Goal: Information Seeking & Learning: Learn about a topic

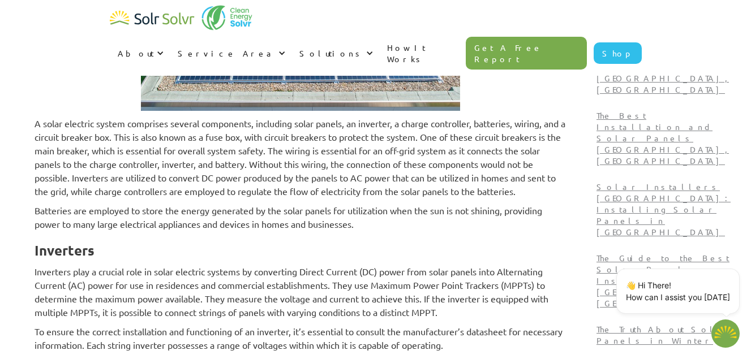
scroll to position [1358, 0]
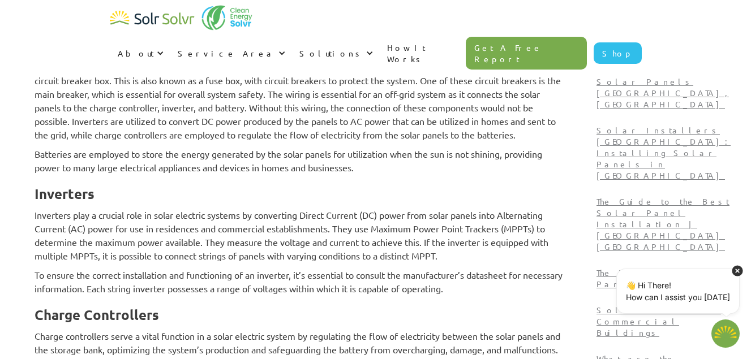
click at [734, 274] on icon at bounding box center [737, 270] width 11 height 11
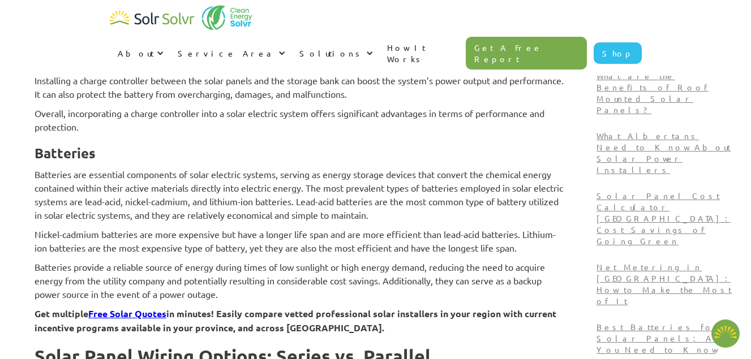
scroll to position [1697, 0]
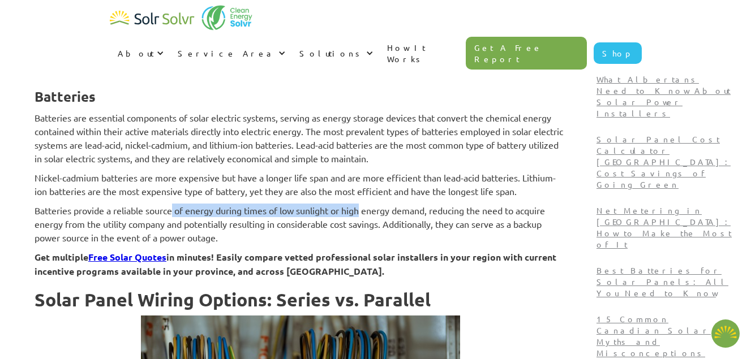
drag, startPoint x: 248, startPoint y: 235, endPoint x: 446, endPoint y: 239, distance: 197.5
click at [440, 239] on p "Batteries provide a reliable source of energy during times of low sunlight or h…" at bounding box center [301, 224] width 532 height 41
drag, startPoint x: 446, startPoint y: 239, endPoint x: 499, endPoint y: 226, distance: 54.6
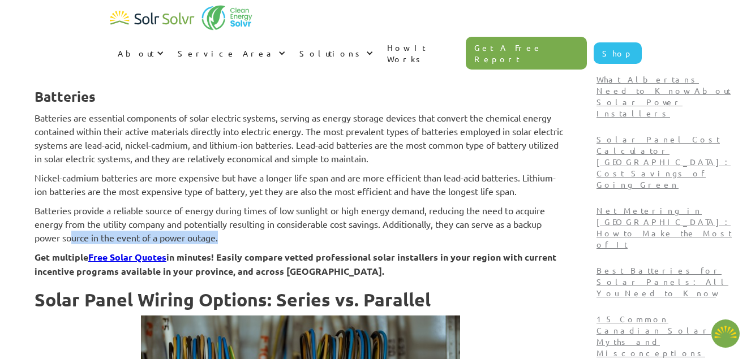
drag, startPoint x: 154, startPoint y: 264, endPoint x: 338, endPoint y: 261, distance: 183.9
click at [338, 244] on p "Batteries provide a reliable source of energy during times of low sunlight or h…" at bounding box center [301, 224] width 532 height 41
drag, startPoint x: 338, startPoint y: 261, endPoint x: 355, endPoint y: 266, distance: 17.6
click at [355, 244] on p "Batteries provide a reliable source of energy during times of low sunlight or h…" at bounding box center [301, 224] width 532 height 41
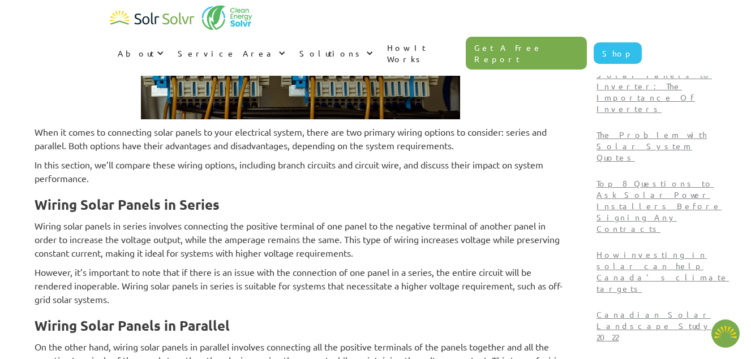
scroll to position [2093, 0]
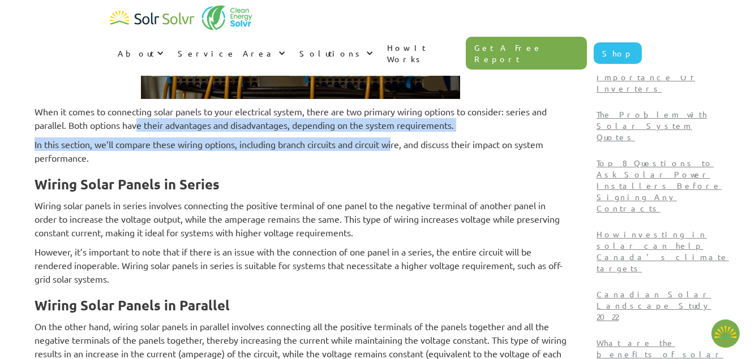
drag, startPoint x: 210, startPoint y: 146, endPoint x: 449, endPoint y: 161, distance: 238.7
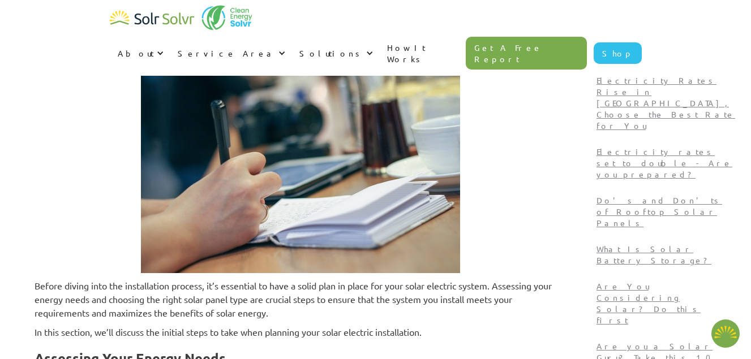
scroll to position [2351, 0]
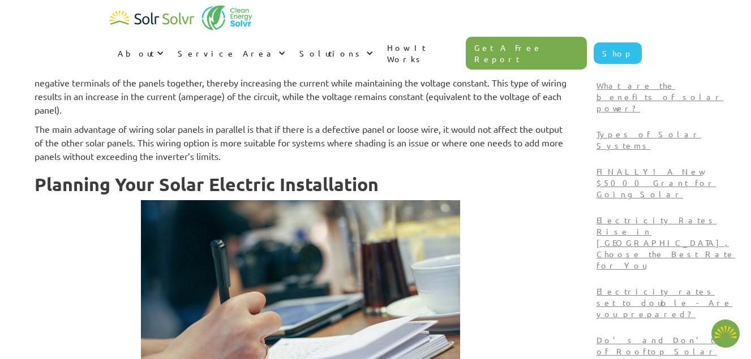
type textarea "x"
